Goal: Find specific page/section

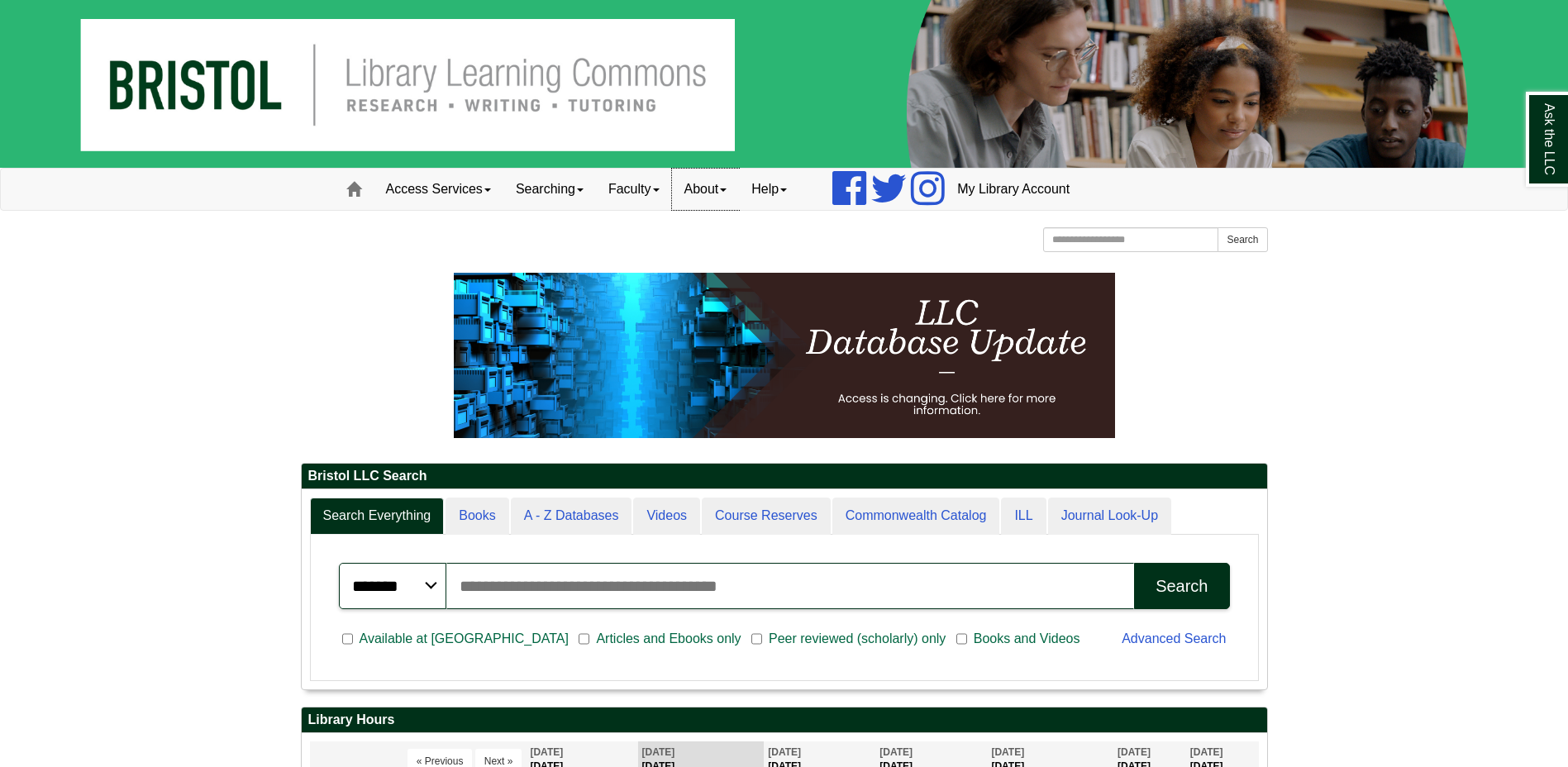
click at [722, 190] on link "About" at bounding box center [705, 190] width 68 height 41
click at [741, 240] on link "Hours & Locations" at bounding box center [739, 243] width 133 height 19
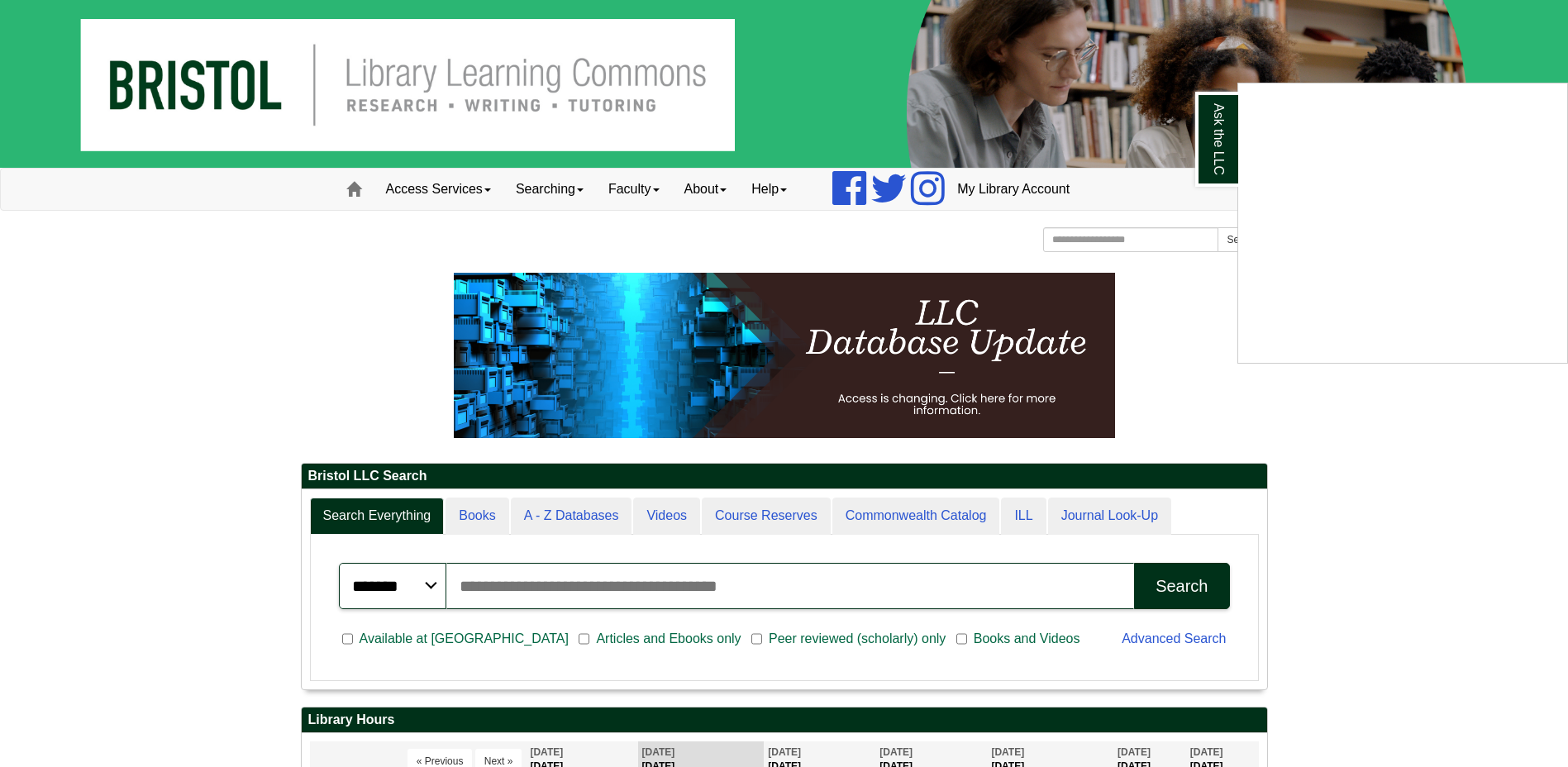
scroll to position [63, 221]
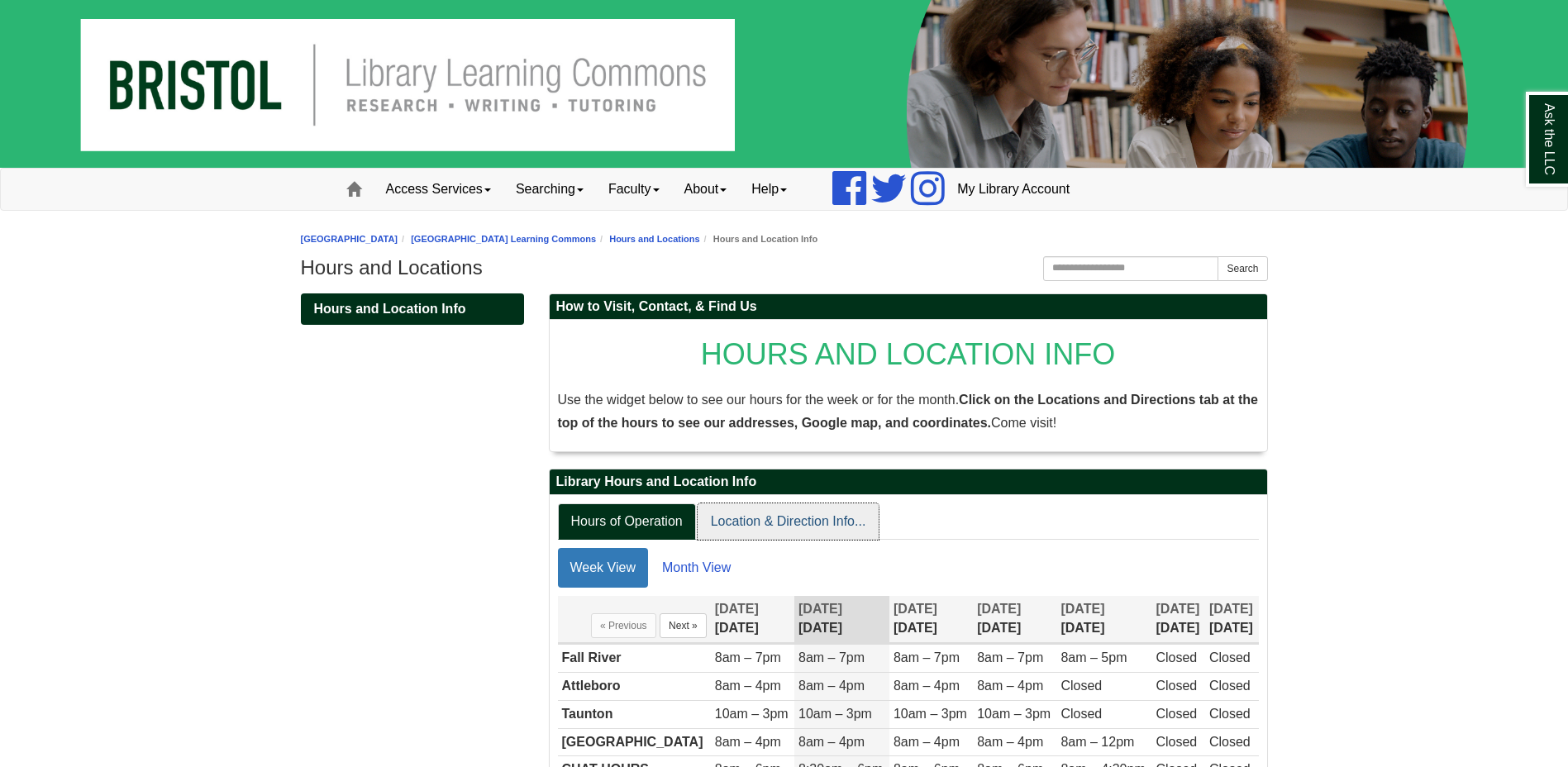
click at [742, 526] on link "Location & Direction Info..." at bounding box center [788, 522] width 182 height 37
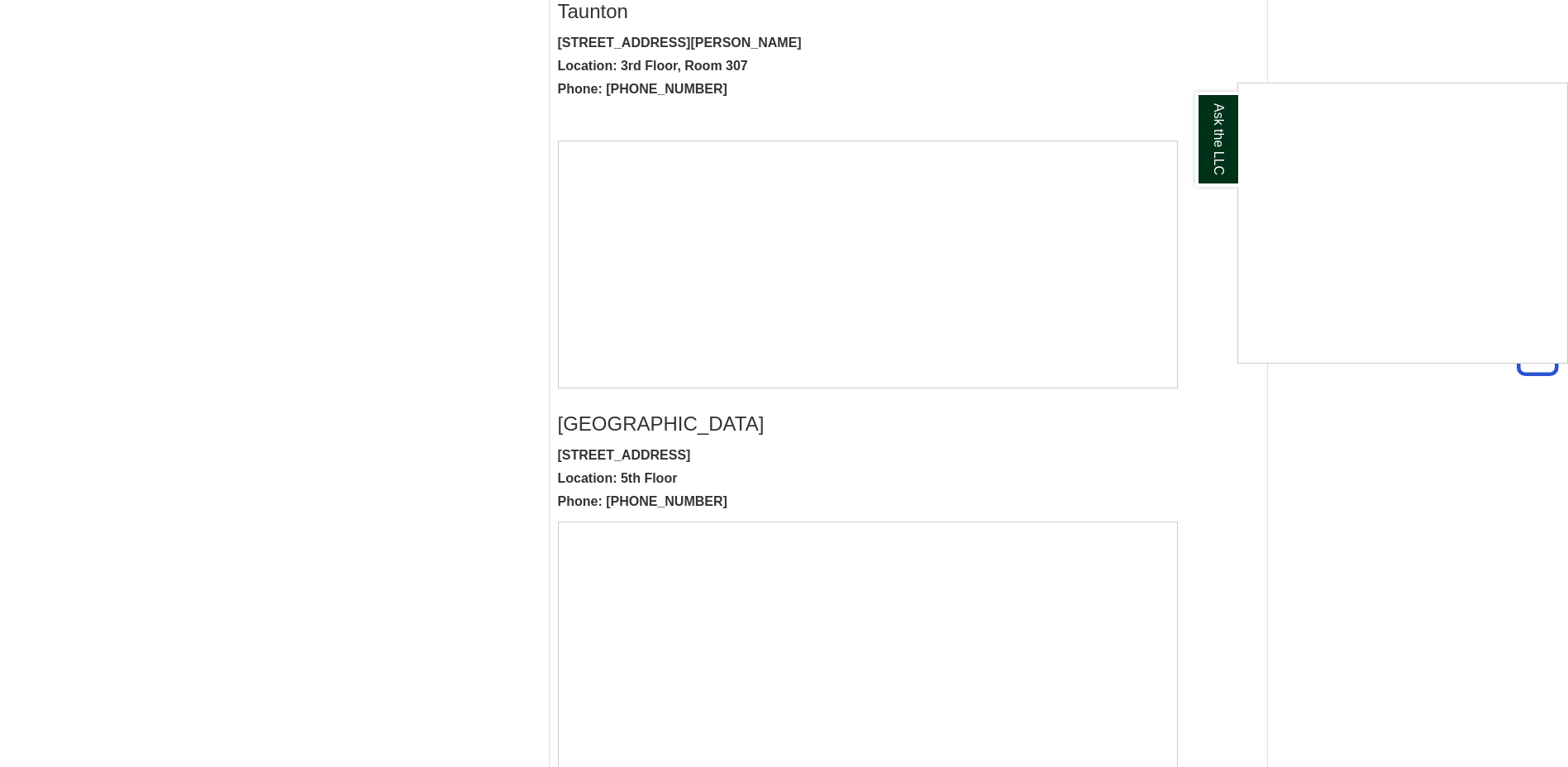
scroll to position [1405, 0]
